Goal: Task Accomplishment & Management: Use online tool/utility

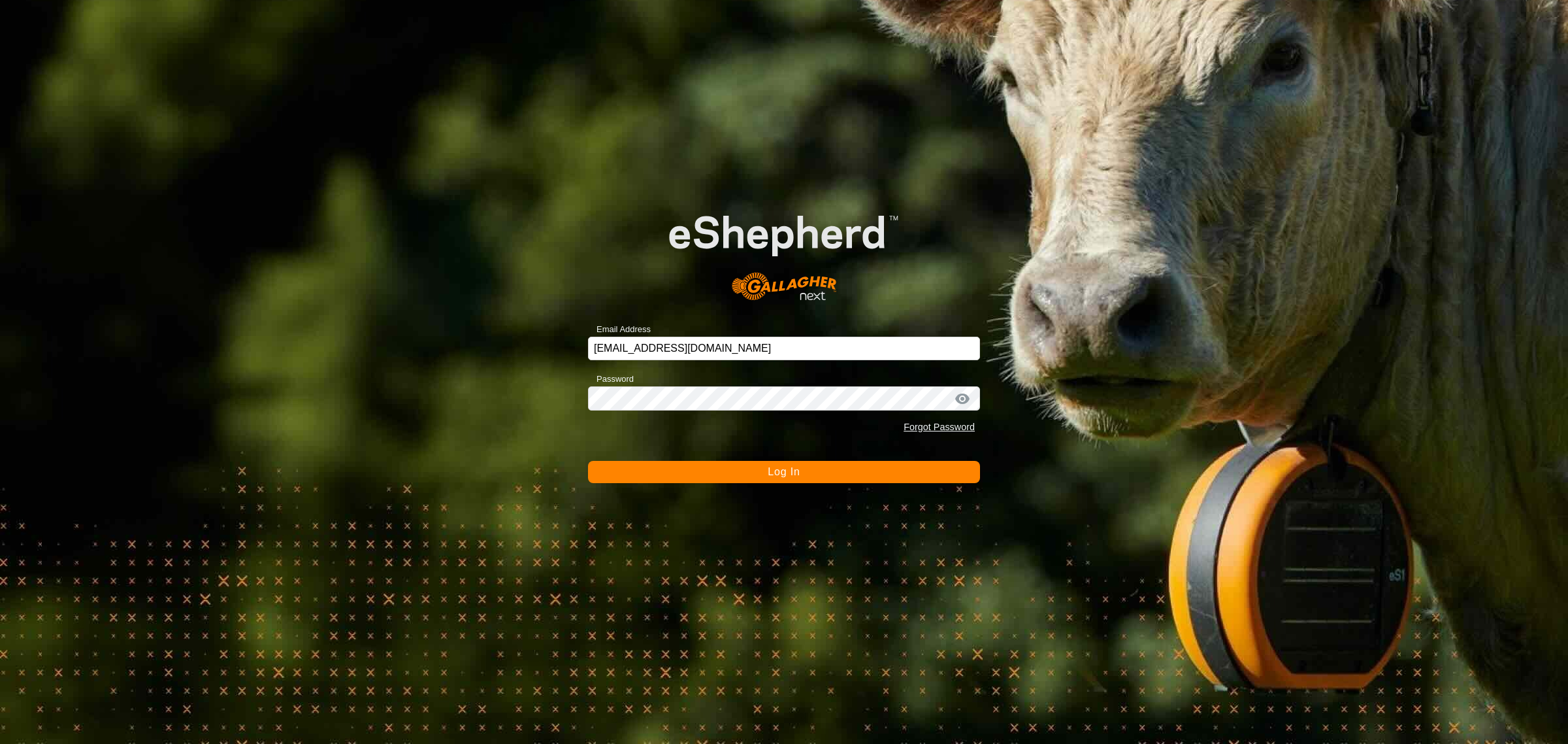
click at [779, 475] on span "Log In" at bounding box center [784, 471] width 32 height 11
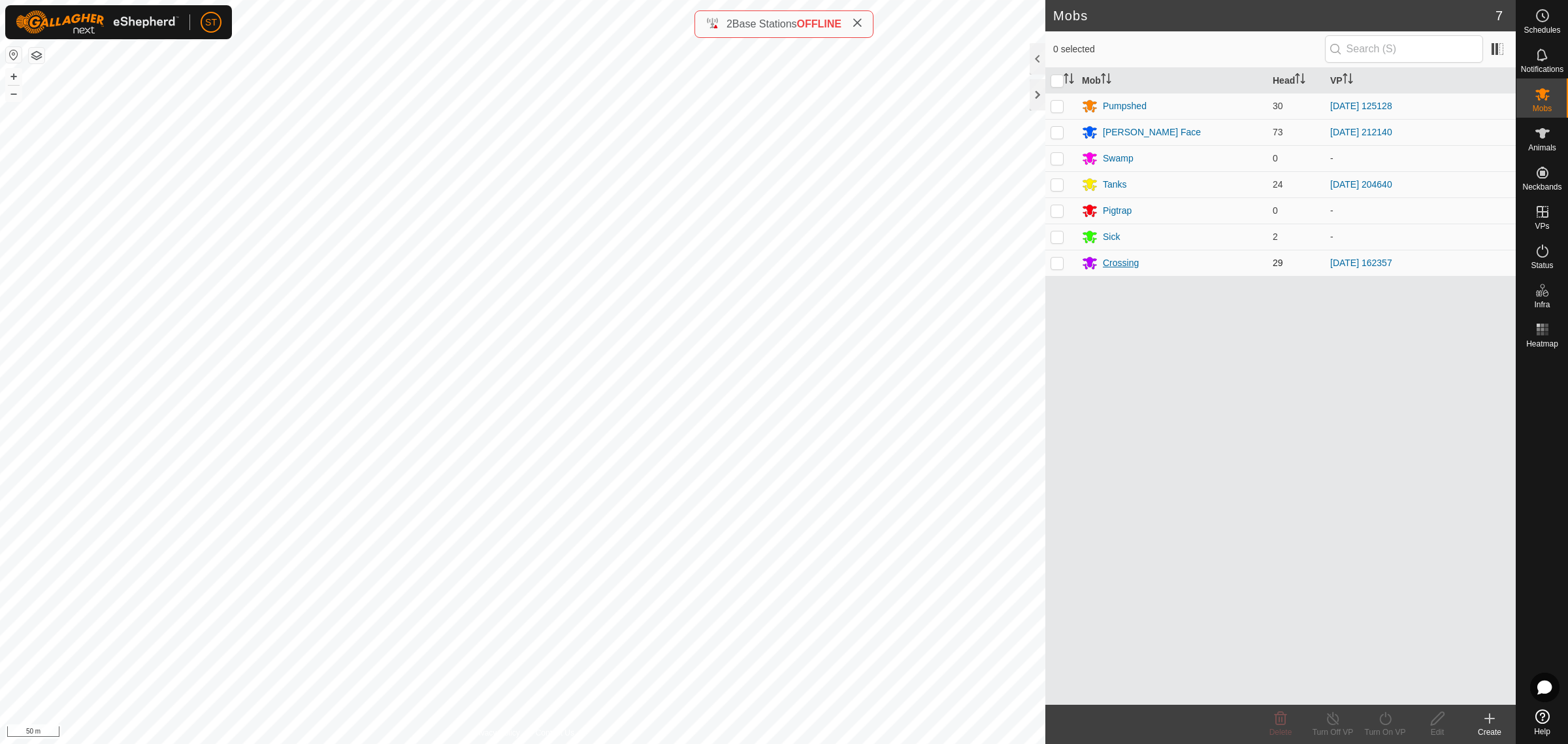
click at [1115, 264] on div "Crossing" at bounding box center [1120, 263] width 36 height 13
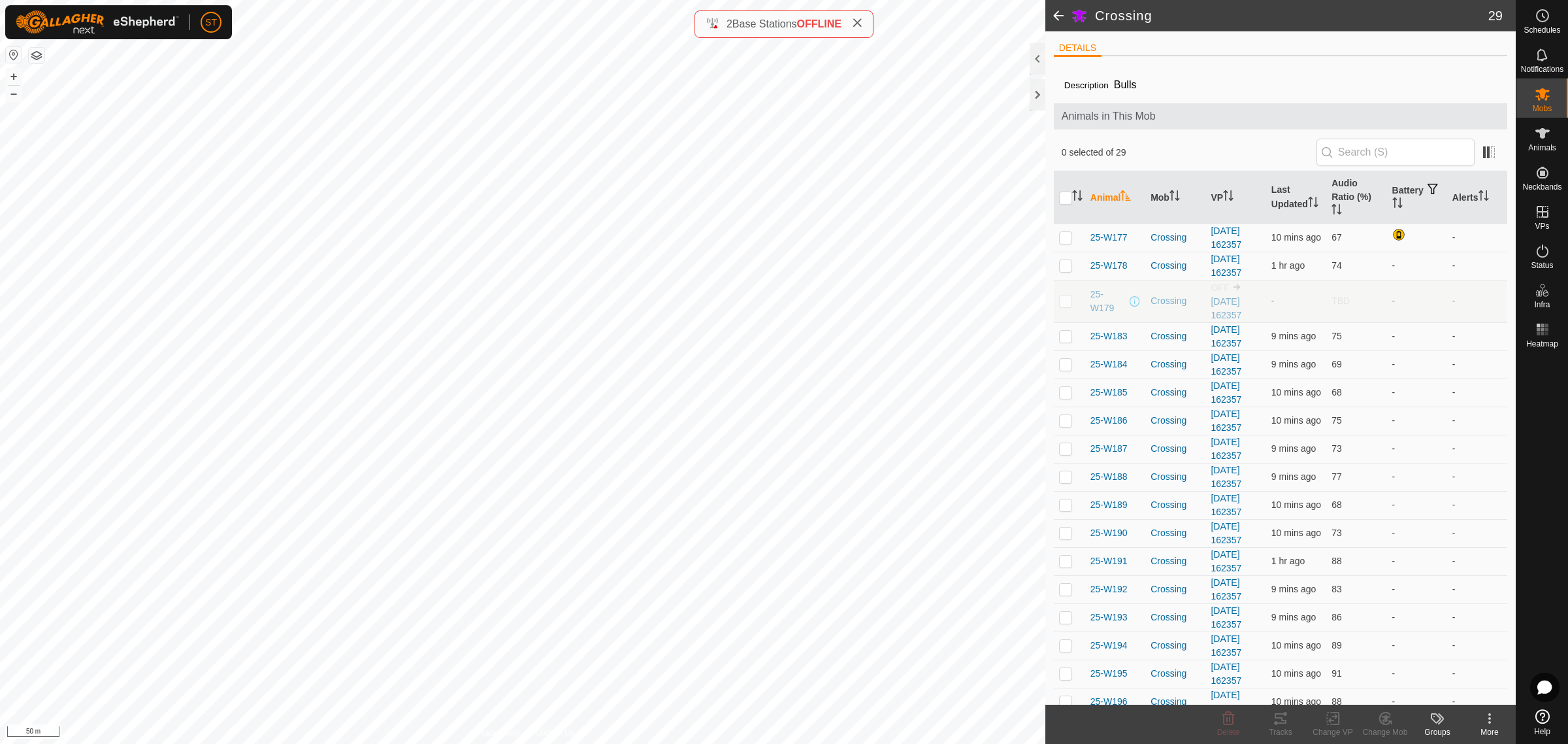
click at [1066, 303] on p-checkbox at bounding box center [1066, 300] width 13 height 11
checkbox input "false"
click at [1057, 17] on span at bounding box center [1058, 16] width 26 height 32
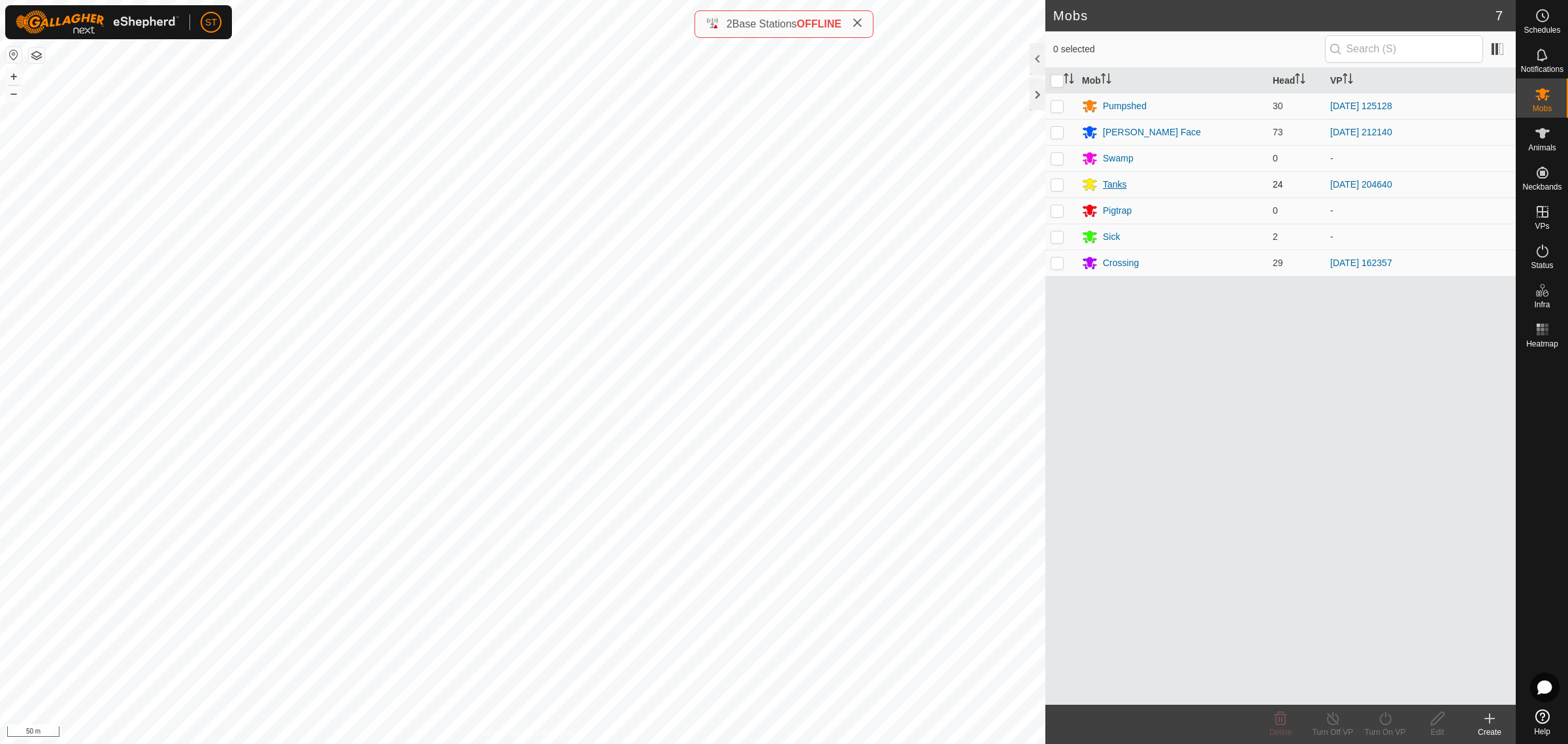
click at [1117, 183] on div "Tanks" at bounding box center [1115, 184] width 24 height 13
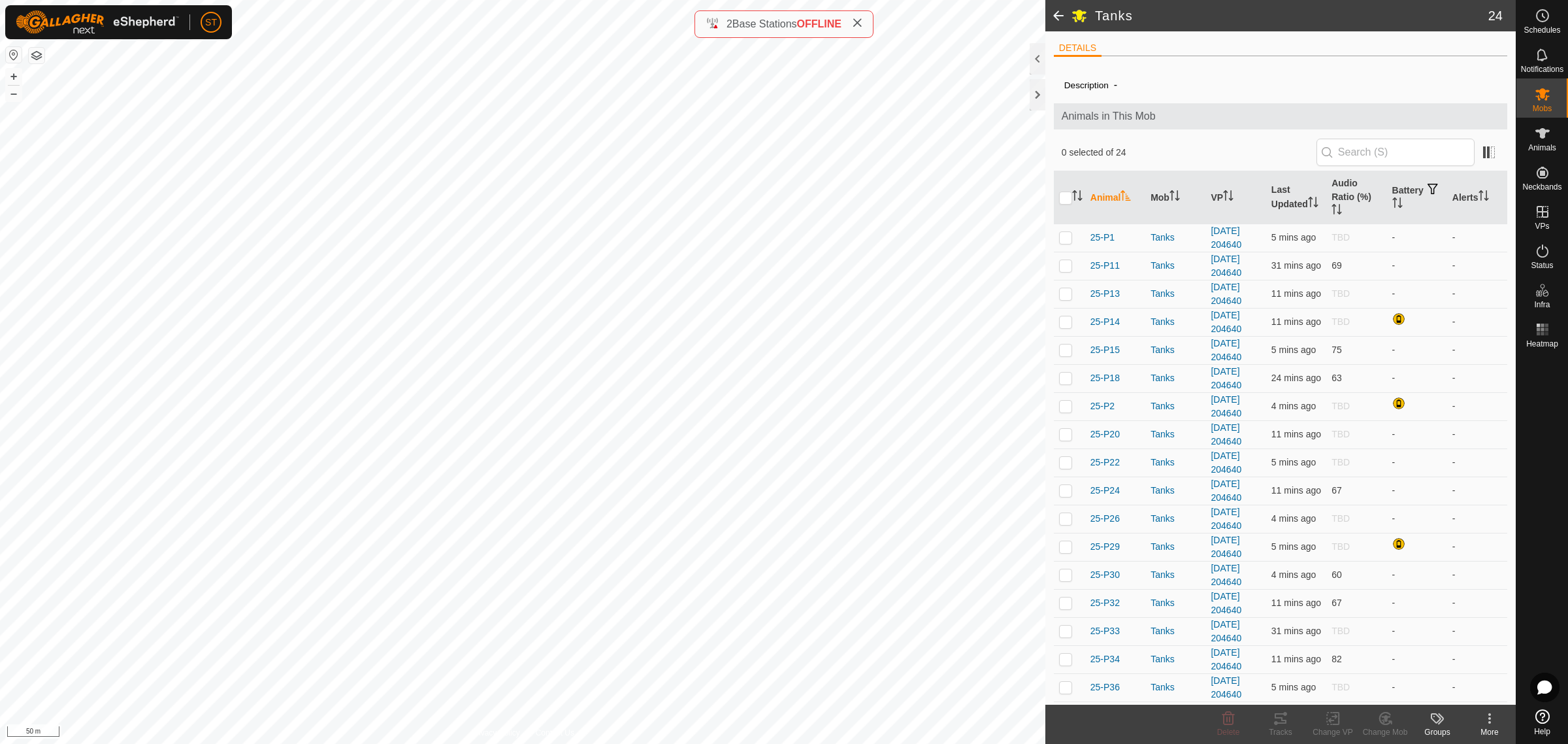
click at [1056, 17] on span at bounding box center [1058, 16] width 26 height 32
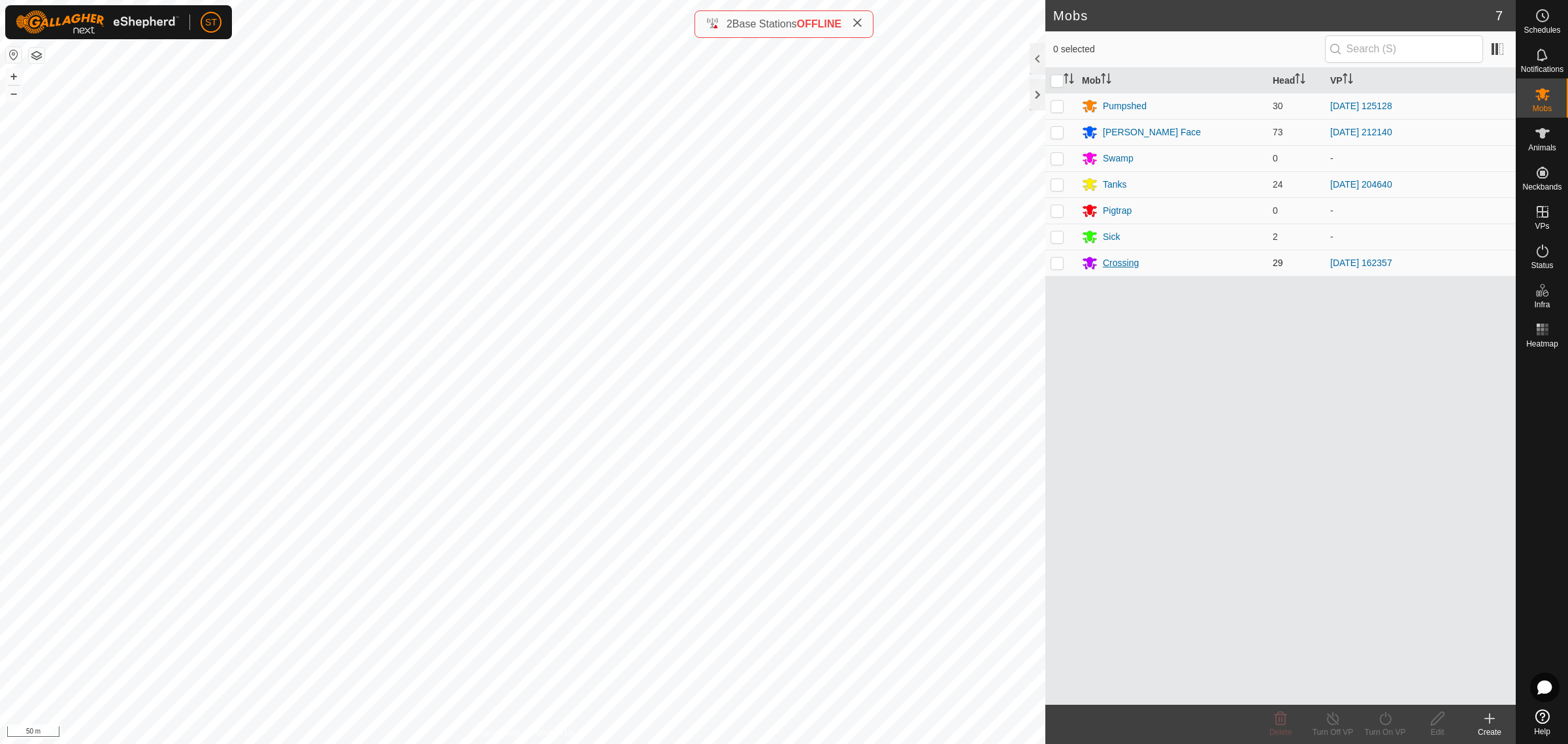
click at [1118, 262] on div "Crossing" at bounding box center [1120, 263] width 36 height 13
